Goal: Find specific page/section: Find specific page/section

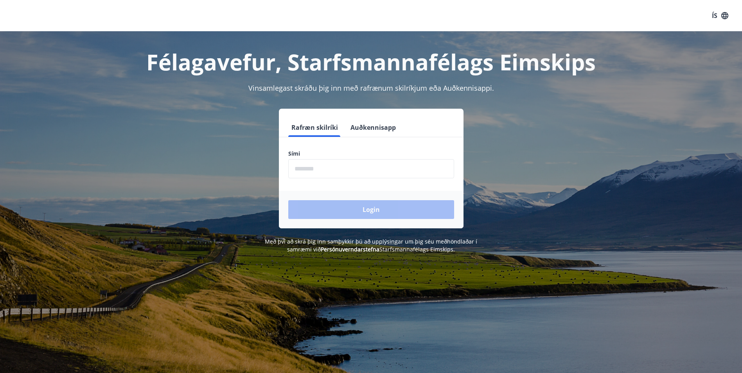
click at [365, 166] on input "phone" at bounding box center [371, 168] width 166 height 19
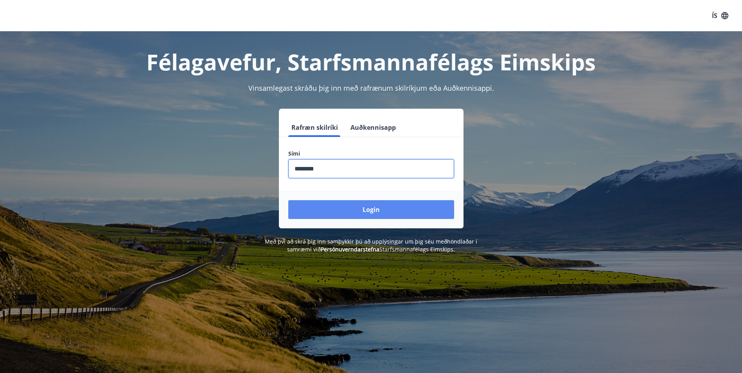
type input "********"
click at [382, 211] on button "Login" at bounding box center [371, 209] width 166 height 19
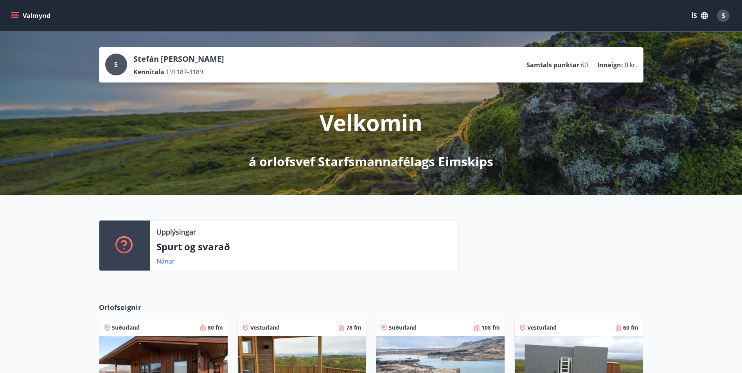
click at [15, 13] on icon "menu" at bounding box center [15, 12] width 9 height 1
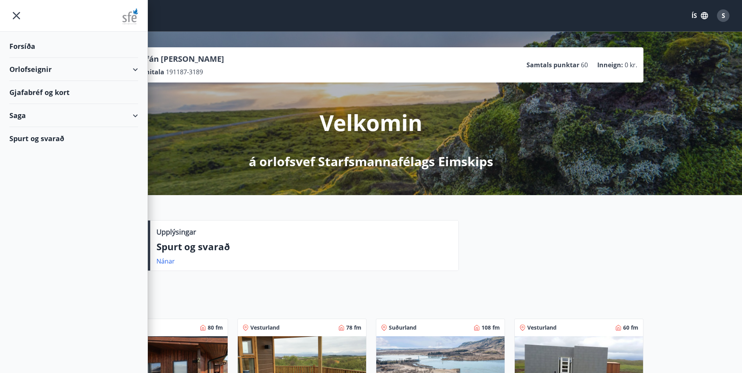
click at [135, 70] on div "Orlofseignir" at bounding box center [73, 69] width 129 height 23
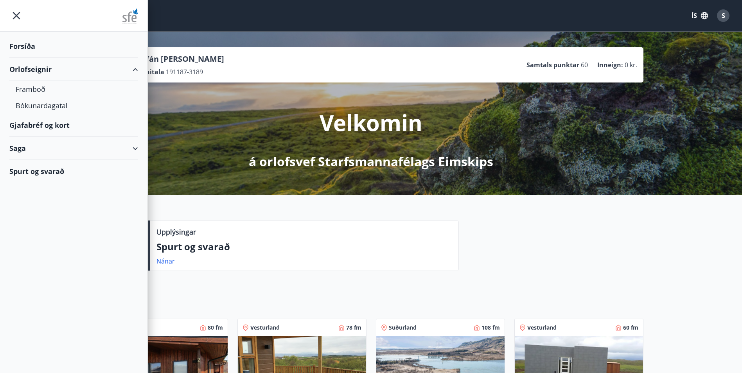
click at [135, 70] on div "Orlofseignir" at bounding box center [73, 69] width 129 height 23
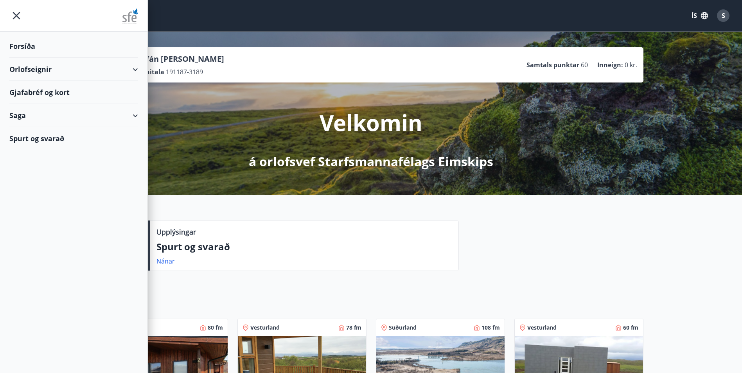
click at [18, 16] on icon "menu" at bounding box center [16, 16] width 14 height 14
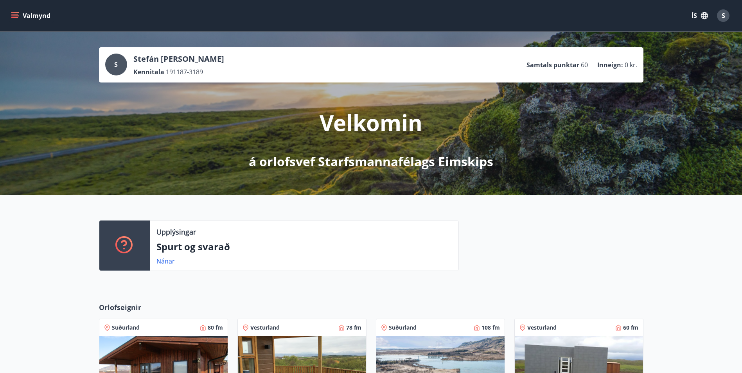
click at [15, 14] on icon "menu" at bounding box center [14, 14] width 7 height 1
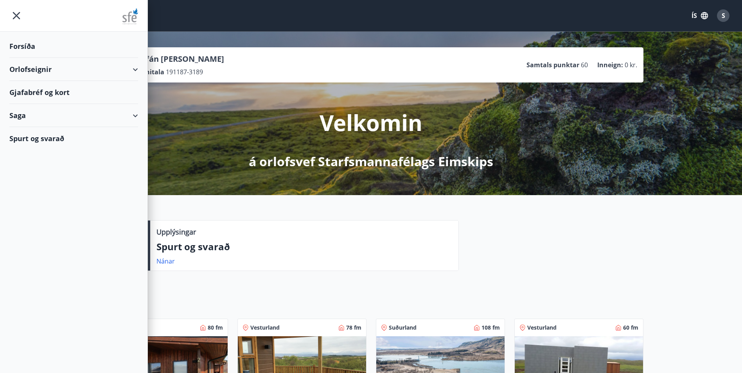
click at [24, 44] on div "Forsíða" at bounding box center [73, 46] width 129 height 23
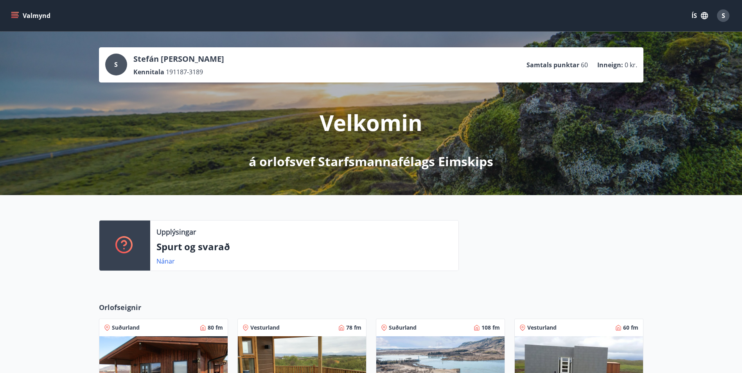
click at [18, 18] on icon "menu" at bounding box center [15, 16] width 8 height 8
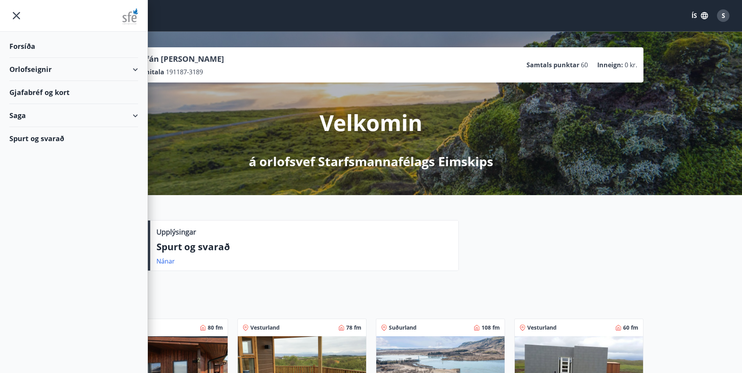
click at [134, 70] on div "Orlofseignir" at bounding box center [73, 69] width 129 height 23
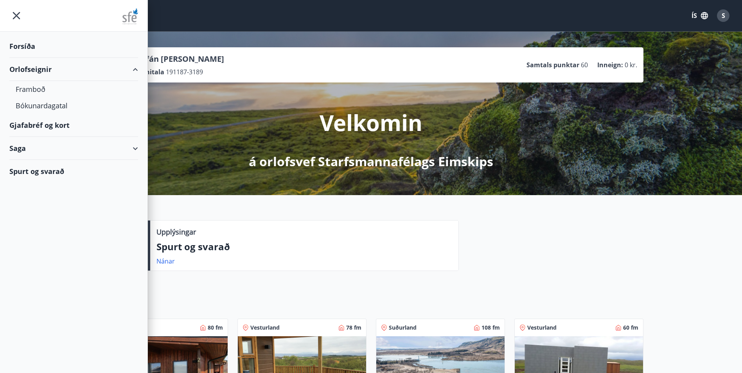
click at [134, 70] on div "Orlofseignir" at bounding box center [73, 69] width 129 height 23
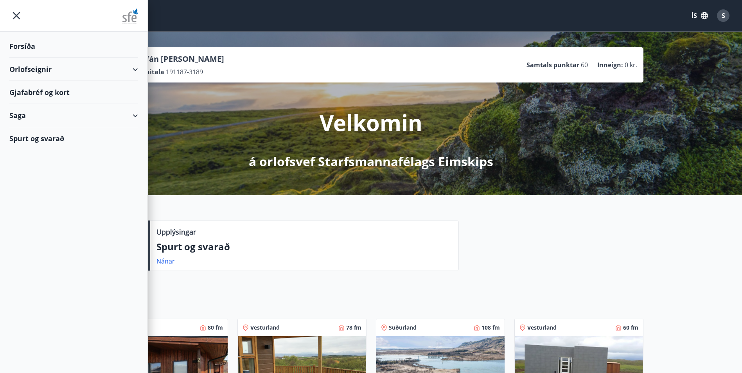
click at [45, 88] on div "Gjafabréf og kort" at bounding box center [73, 92] width 129 height 23
